Goal: Transaction & Acquisition: Book appointment/travel/reservation

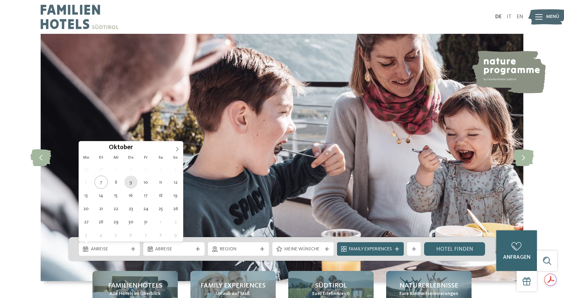
type div "09.10.2025"
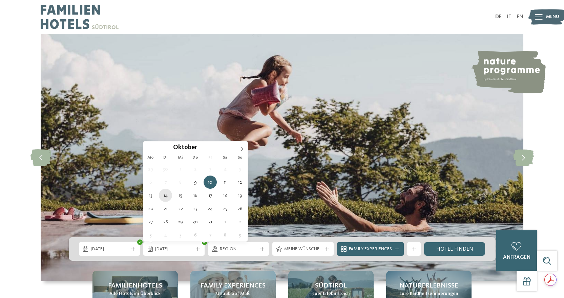
type div "14.10.2025"
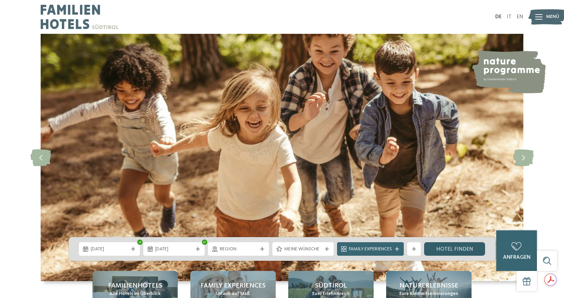
click at [453, 252] on link "Hotel finden" at bounding box center [454, 249] width 61 height 14
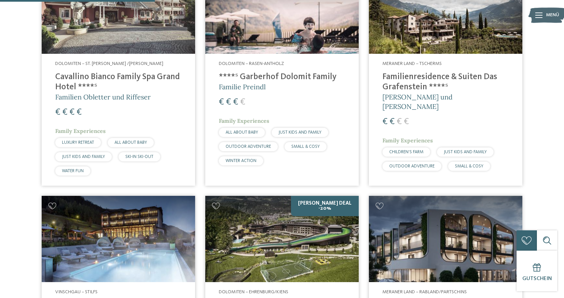
scroll to position [551, 0]
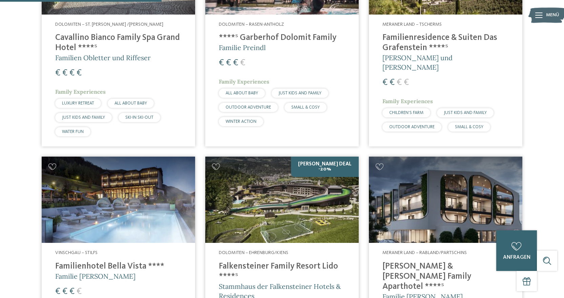
drag, startPoint x: 561, startPoint y: 100, endPoint x: 561, endPoint y: 111, distance: 11.9
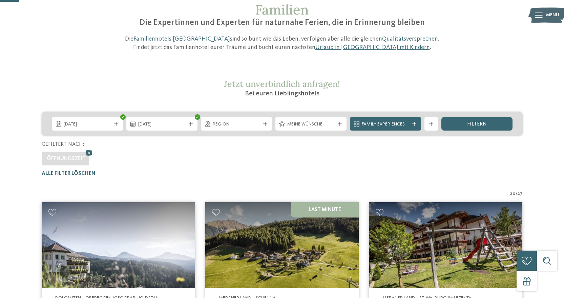
scroll to position [64, 0]
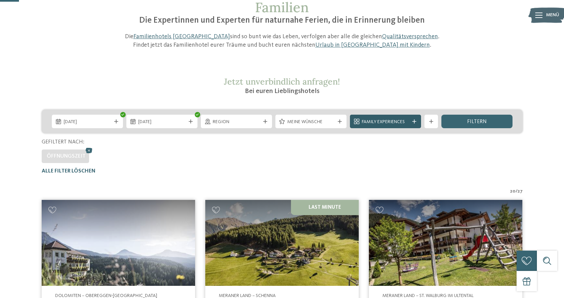
click at [403, 120] on span "Family Experiences" at bounding box center [385, 122] width 47 height 7
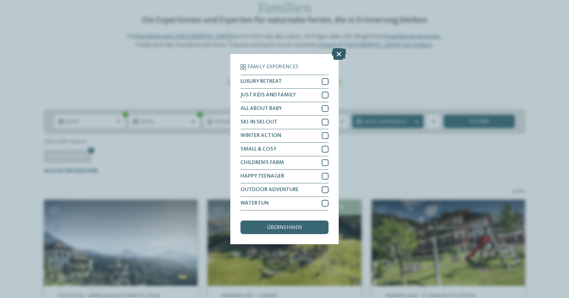
click at [341, 54] on icon at bounding box center [339, 54] width 15 height 12
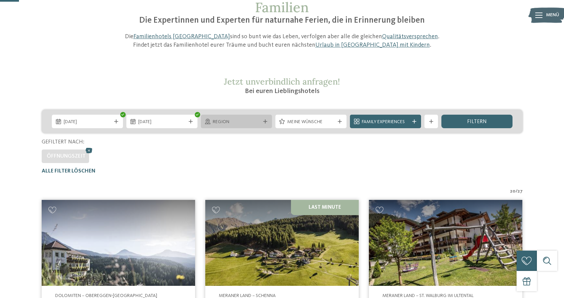
click at [238, 117] on div "Region" at bounding box center [236, 122] width 71 height 14
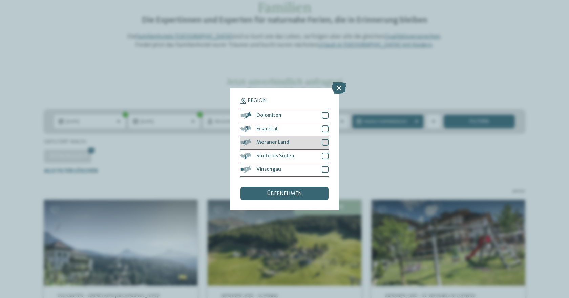
click at [326, 143] on div at bounding box center [325, 142] width 7 height 7
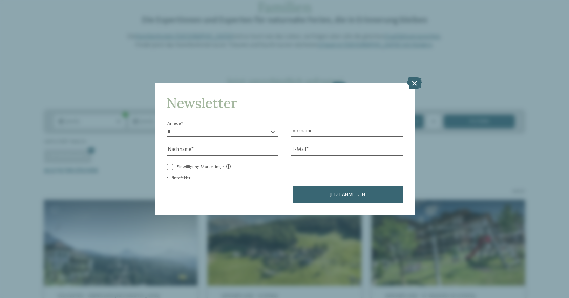
click at [325, 158] on div "* **** **** ******* ****** Anrede Vorname Nachname E-Mail" at bounding box center [285, 160] width 236 height 85
click at [416, 81] on icon at bounding box center [414, 83] width 15 height 12
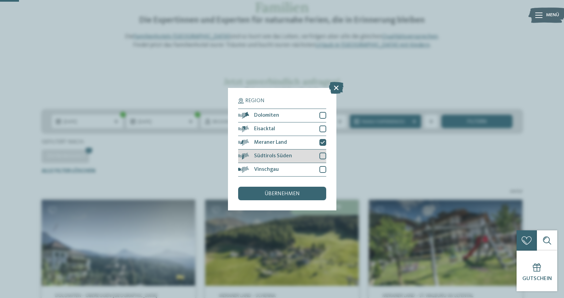
click at [322, 156] on div at bounding box center [322, 156] width 7 height 7
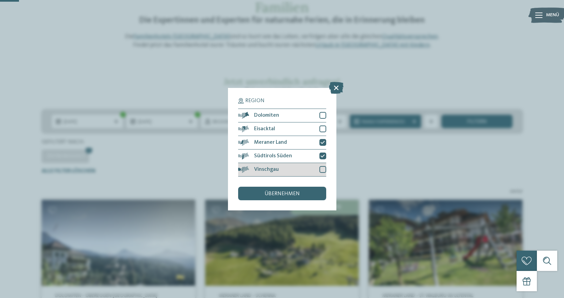
click at [320, 168] on div at bounding box center [322, 169] width 7 height 7
click at [296, 196] on span "übernehmen" at bounding box center [281, 193] width 35 height 5
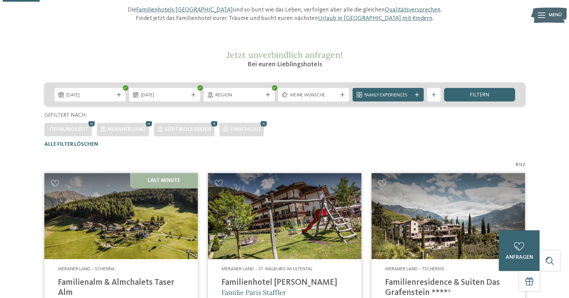
scroll to position [60, 0]
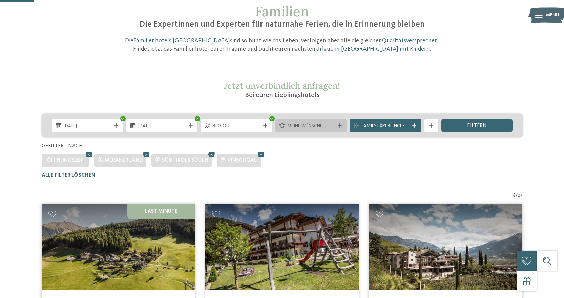
click at [307, 129] on span "Meine Wünsche" at bounding box center [310, 126] width 47 height 7
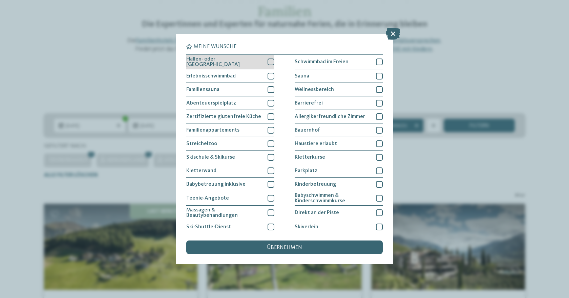
click at [269, 62] on div at bounding box center [271, 62] width 7 height 7
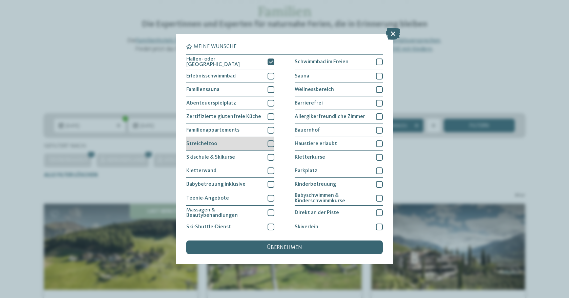
click at [271, 141] on div at bounding box center [271, 144] width 7 height 7
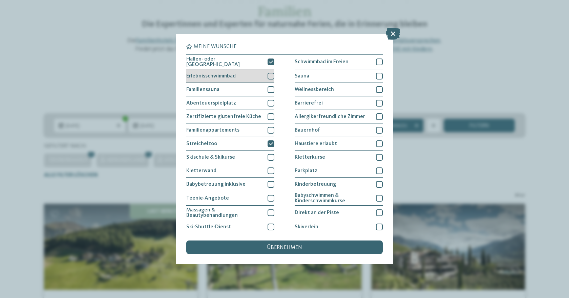
click at [268, 75] on div at bounding box center [271, 76] width 7 height 7
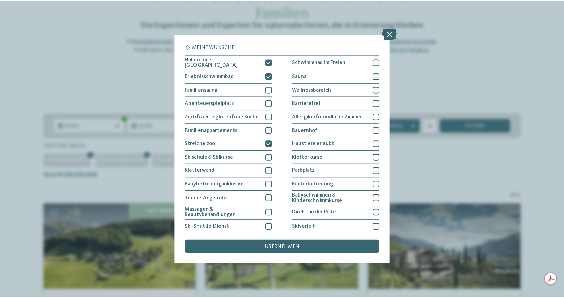
scroll to position [0, 0]
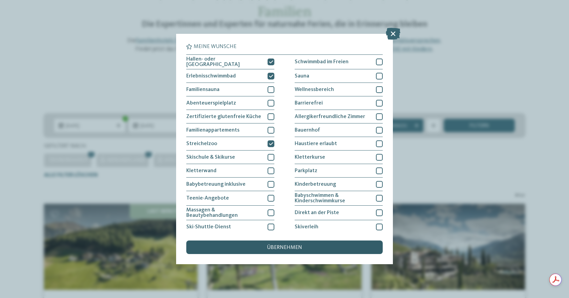
click at [295, 249] on span "übernehmen" at bounding box center [284, 247] width 35 height 5
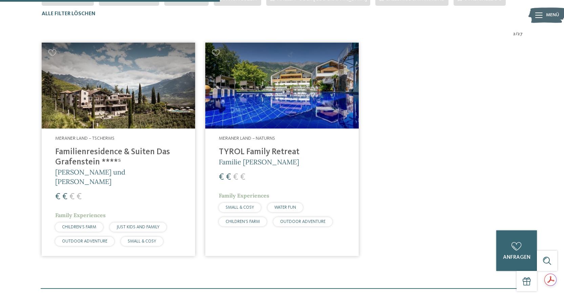
scroll to position [222, 0]
click at [294, 105] on img at bounding box center [281, 85] width 153 height 86
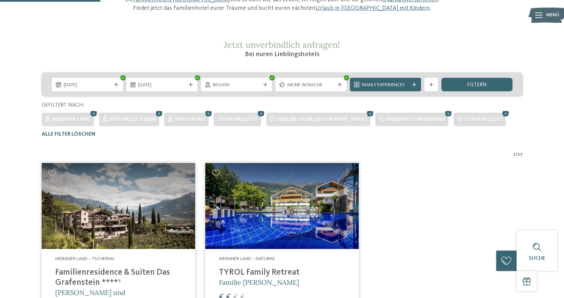
scroll to position [94, 0]
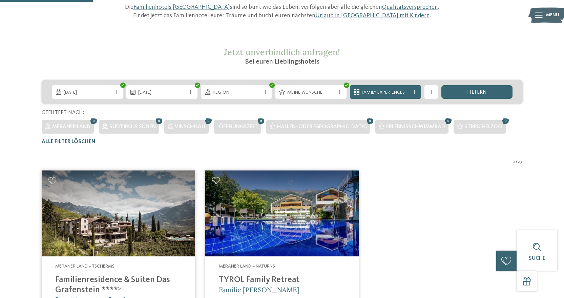
click at [443, 123] on icon at bounding box center [448, 121] width 10 height 9
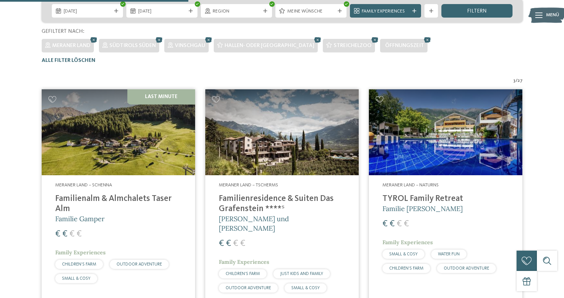
scroll to position [166, 0]
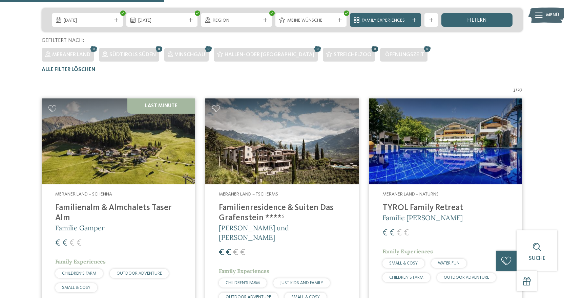
click at [370, 47] on icon at bounding box center [375, 49] width 10 height 9
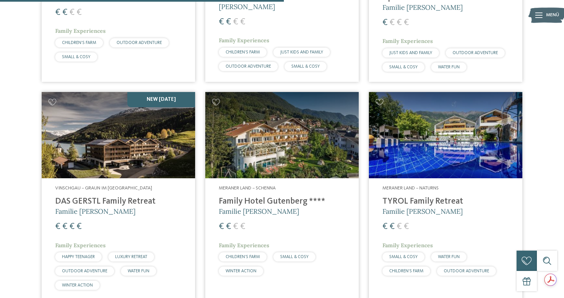
scroll to position [0, 0]
click at [241, 207] on h5 "Familie [PERSON_NAME]" at bounding box center [282, 211] width 126 height 9
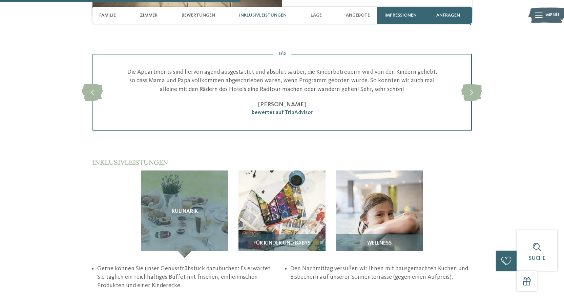
scroll to position [1001, 0]
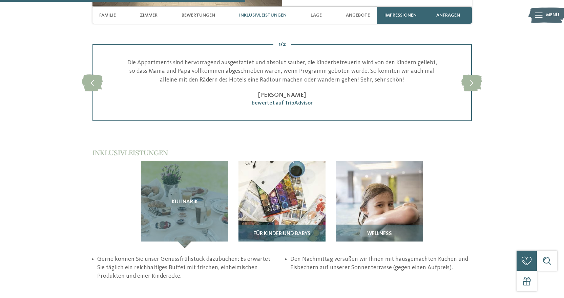
click at [279, 161] on img at bounding box center [281, 204] width 87 height 87
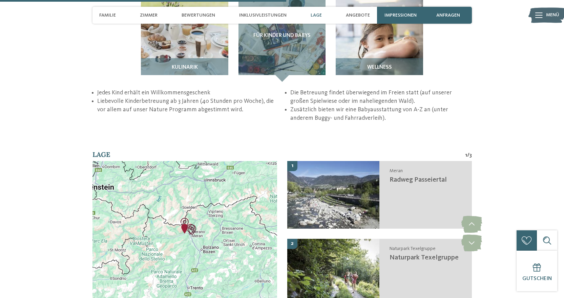
scroll to position [1174, 0]
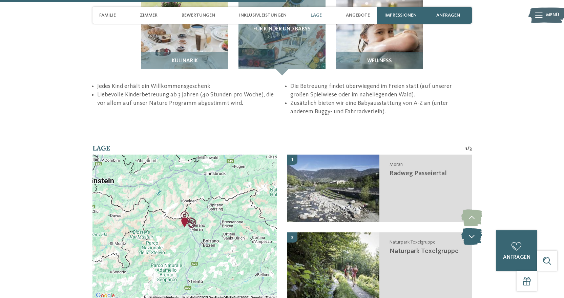
click at [466, 228] on icon at bounding box center [471, 236] width 21 height 17
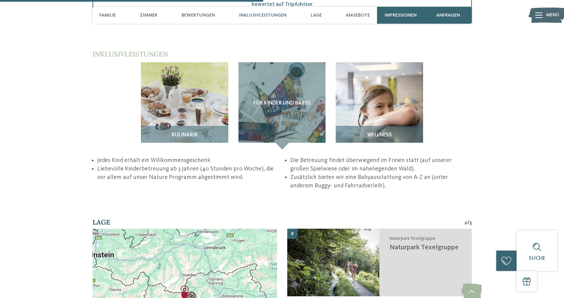
scroll to position [1068, 0]
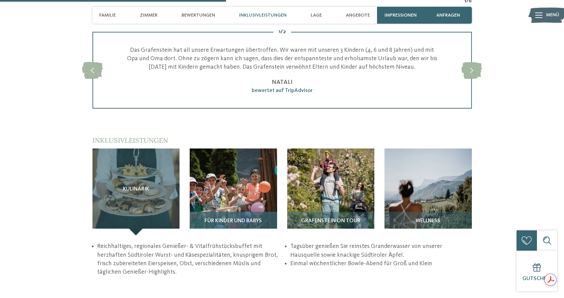
click at [244, 171] on img at bounding box center [233, 192] width 87 height 87
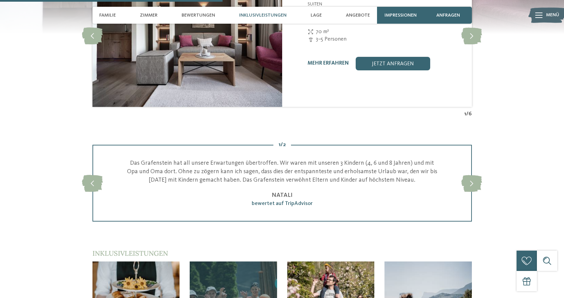
scroll to position [877, 0]
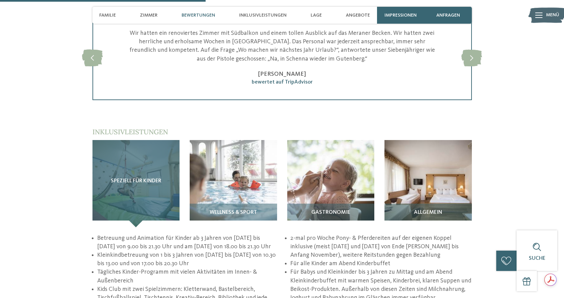
click at [120, 176] on div "Speziell für Kinder" at bounding box center [135, 183] width 87 height 87
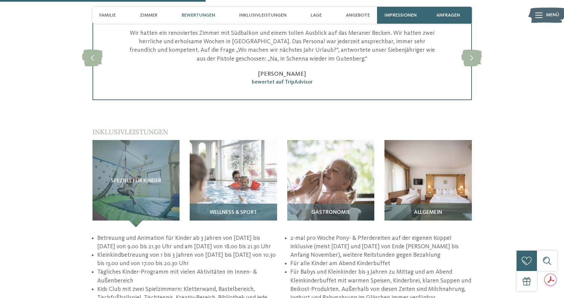
click at [224, 179] on img at bounding box center [233, 183] width 87 height 87
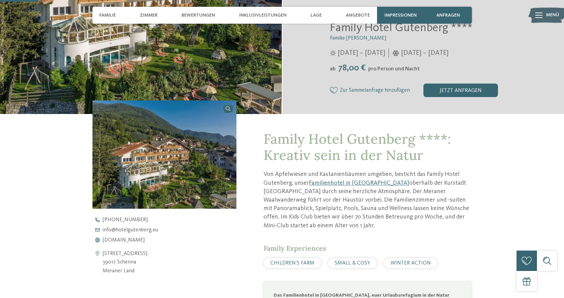
scroll to position [151, 0]
